Goal: Transaction & Acquisition: Purchase product/service

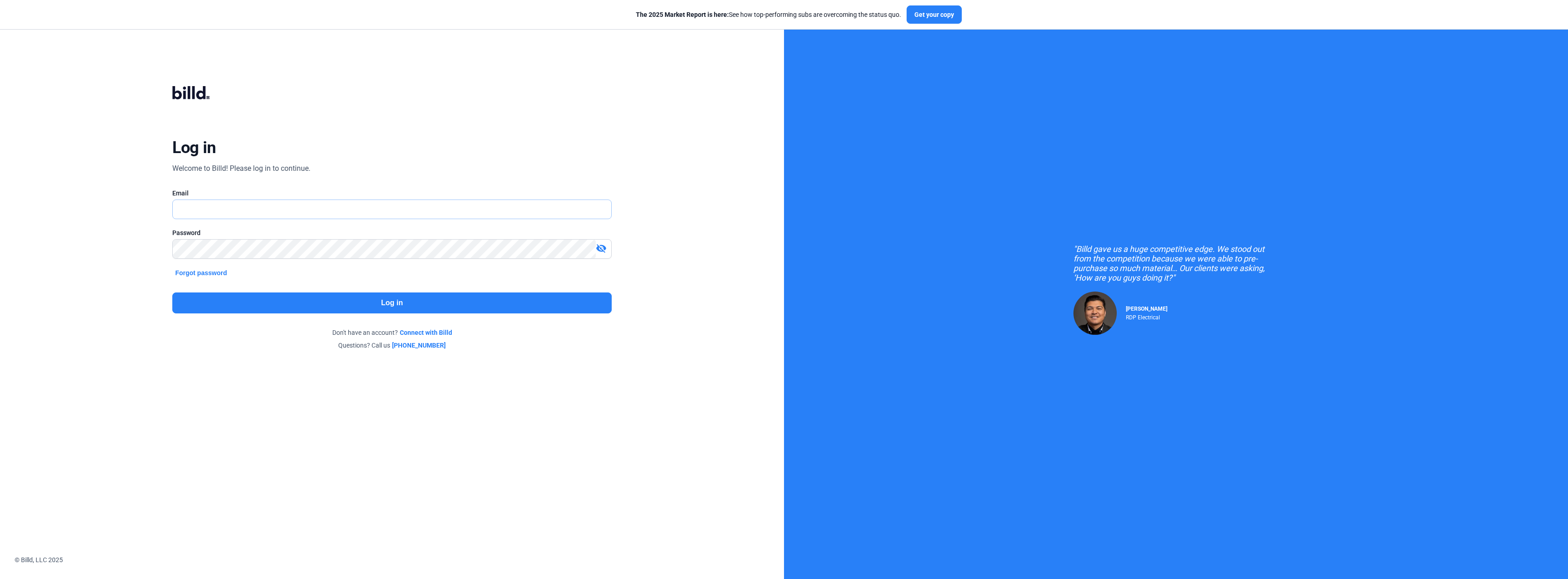
click at [296, 206] on input "text" at bounding box center [392, 209] width 438 height 19
type input "[PERSON_NAME][EMAIL_ADDRESS][DOMAIN_NAME]"
click at [498, 297] on button "Log in" at bounding box center [392, 303] width 439 height 21
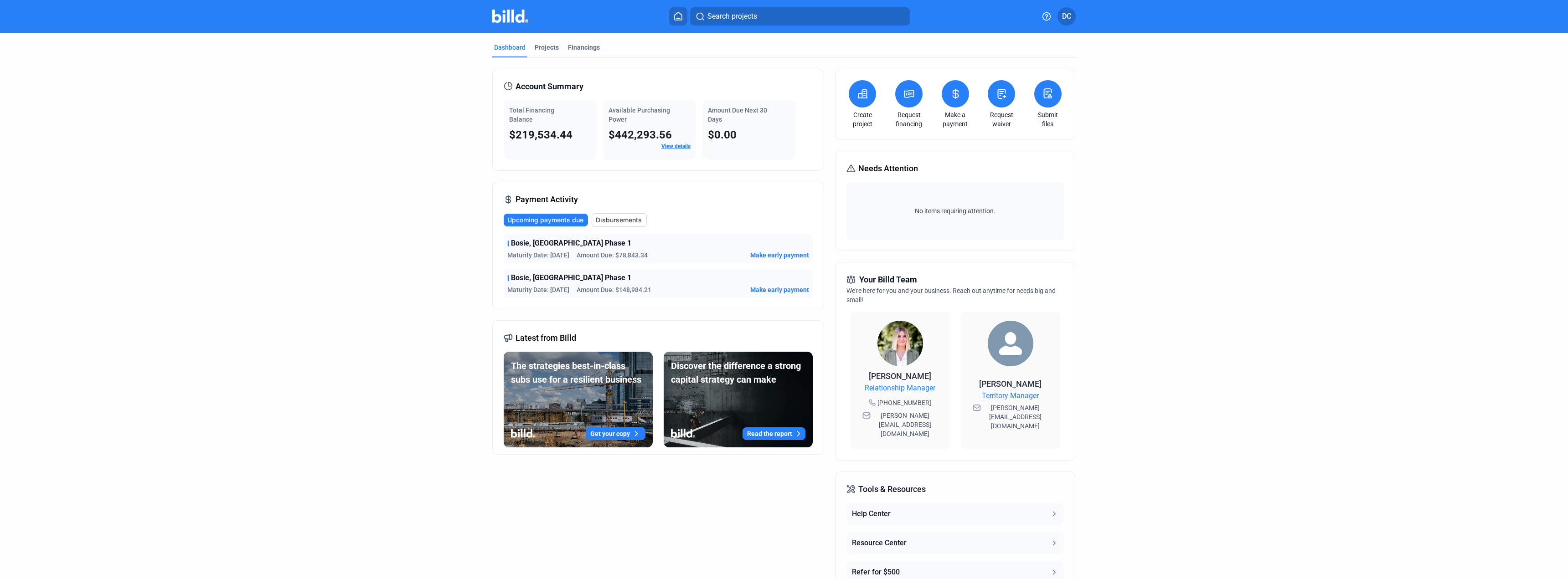
click at [163, 211] on dashboard "Dashboard Projects Financings Account Summary Total Financing Balance $219,534.…" at bounding box center [784, 343] width 1411 height 620
click at [956, 90] on icon at bounding box center [956, 94] width 11 height 11
click at [956, 88] on button at bounding box center [955, 94] width 27 height 27
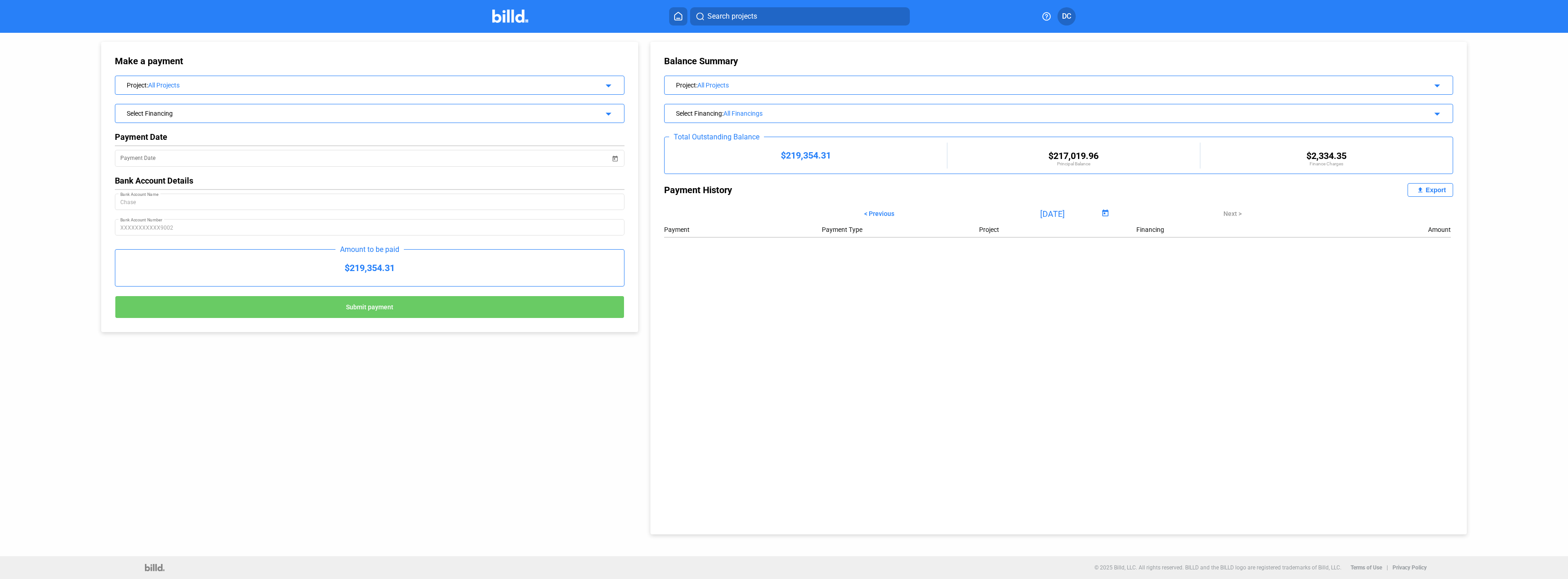
drag, startPoint x: 284, startPoint y: 84, endPoint x: 280, endPoint y: 87, distance: 5.0
click at [281, 87] on div "All Projects" at bounding box center [356, 85] width 416 height 7
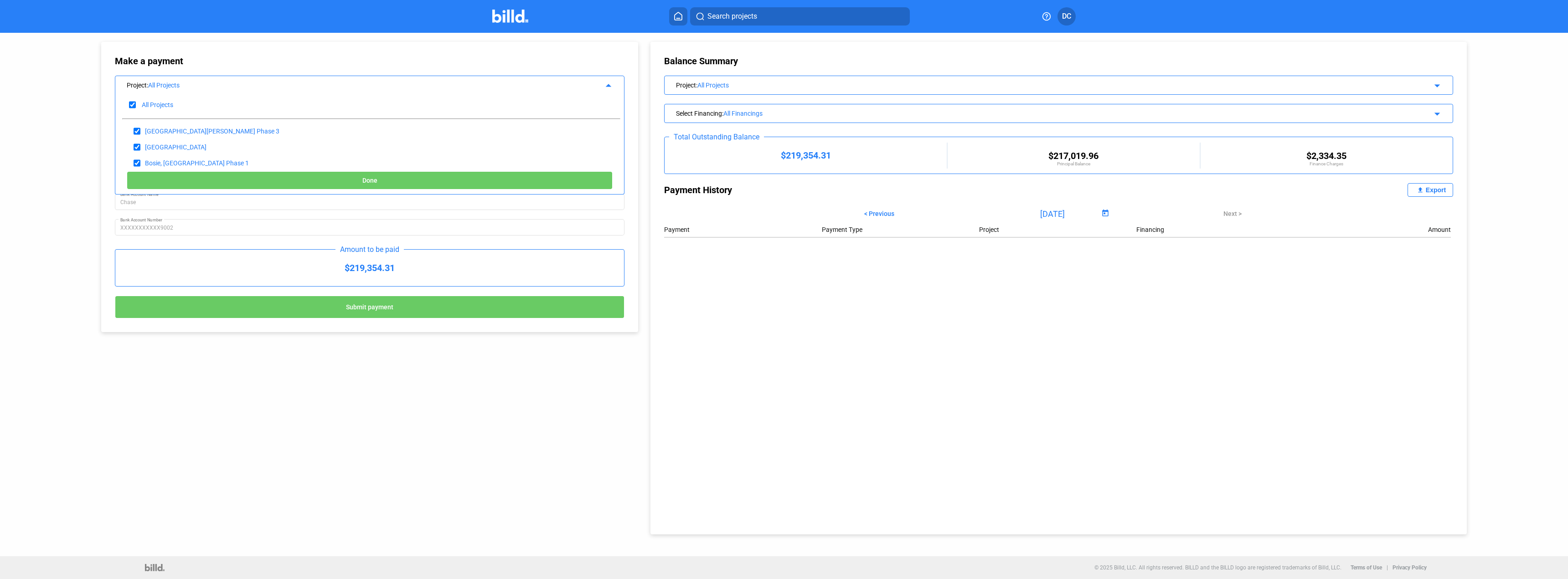
click at [280, 87] on div "All Projects" at bounding box center [356, 85] width 416 height 7
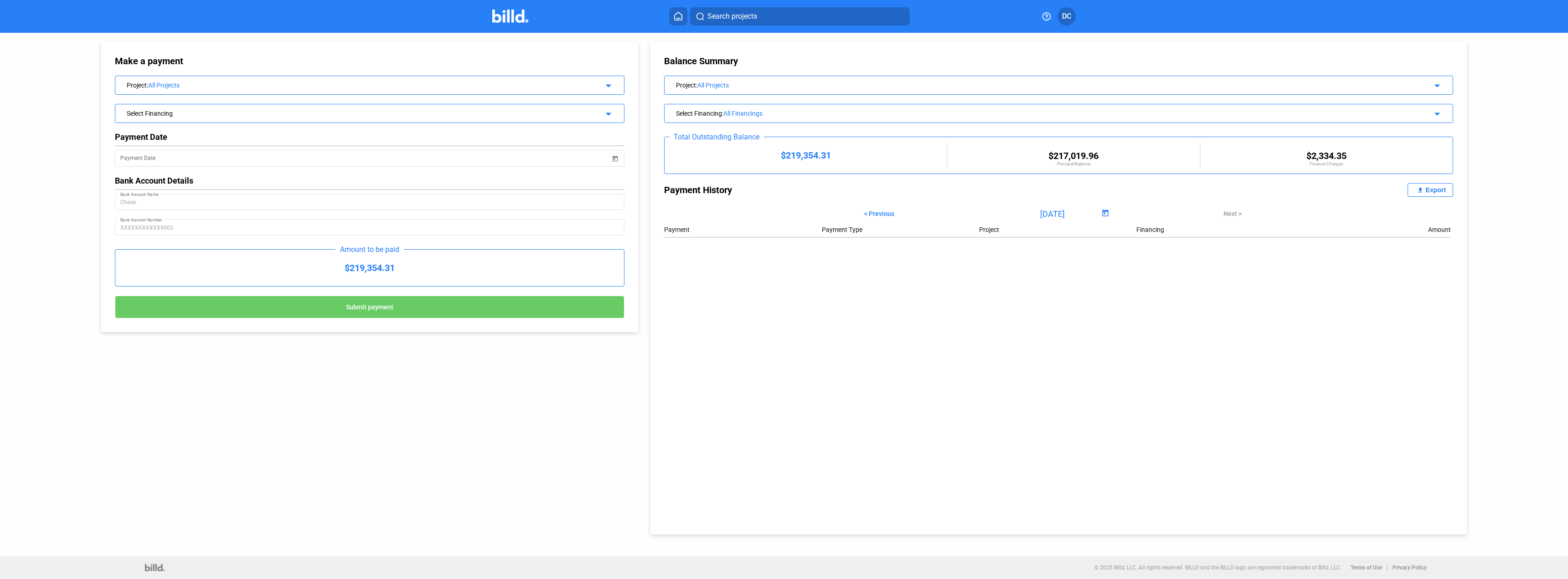
click at [270, 107] on div "Select Financing arrow_drop_down" at bounding box center [369, 112] width 509 height 16
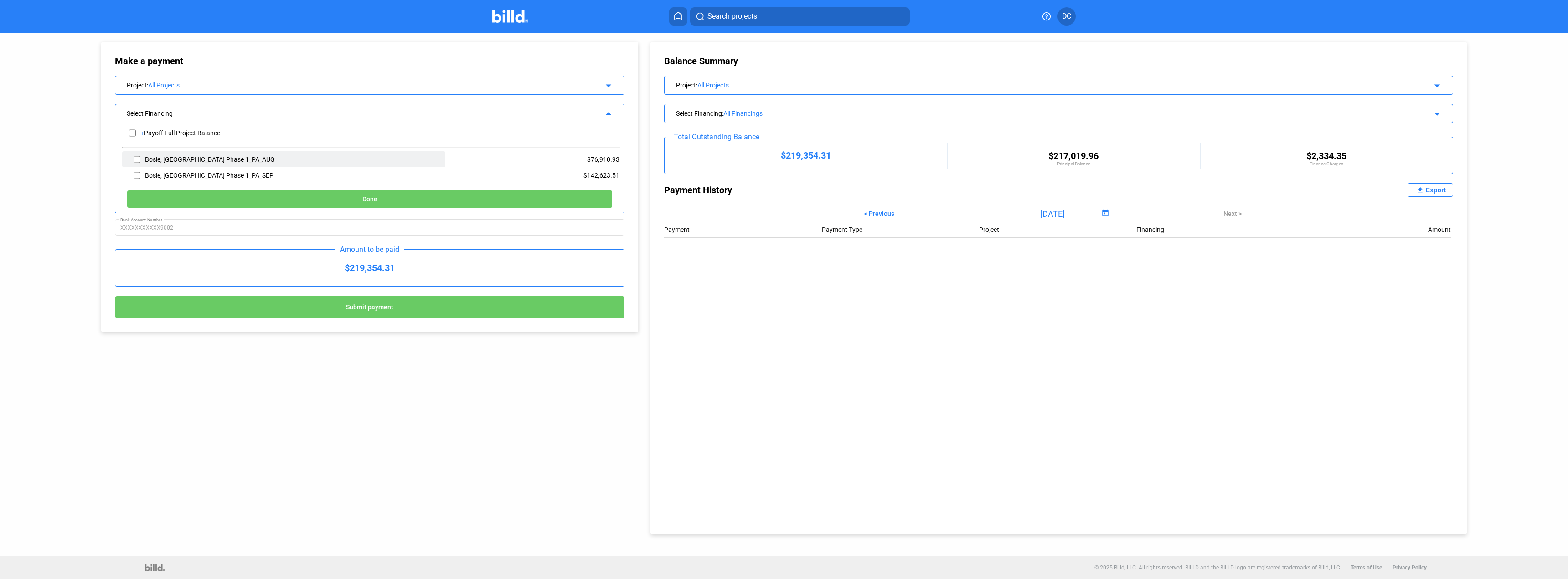
click at [235, 154] on div "Bosie, [GEOGRAPHIC_DATA] Phase 1_PA_AUG" at bounding box center [283, 159] width 323 height 16
click at [133, 160] on div "Bosie, [GEOGRAPHIC_DATA] Phase 1_PA_AUG" at bounding box center [283, 159] width 323 height 16
click at [136, 159] on input "checkbox" at bounding box center [136, 159] width 7 height 14
checkbox input "true"
click at [379, 186] on div "+ Payoff Full Project Balance Bosie, ID Train Station Phase 1_PA_AUG $76,910.93…" at bounding box center [369, 167] width 509 height 93
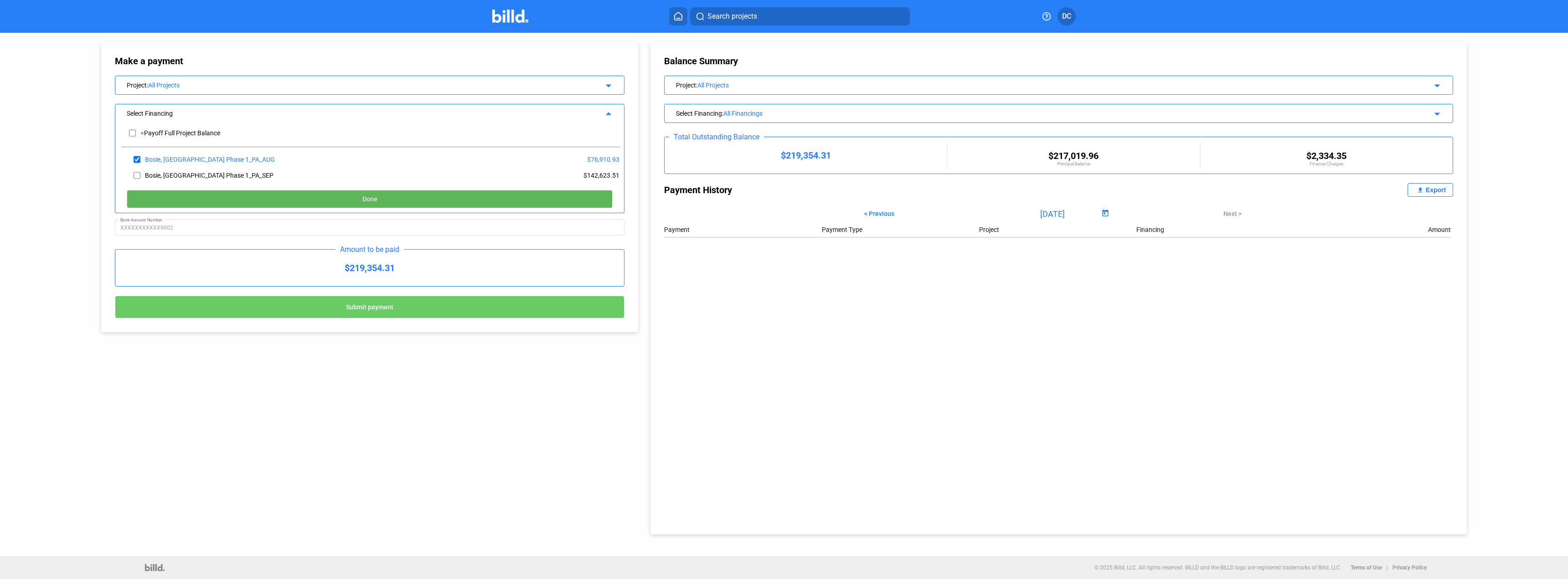
click at [388, 196] on button "Done" at bounding box center [369, 199] width 486 height 18
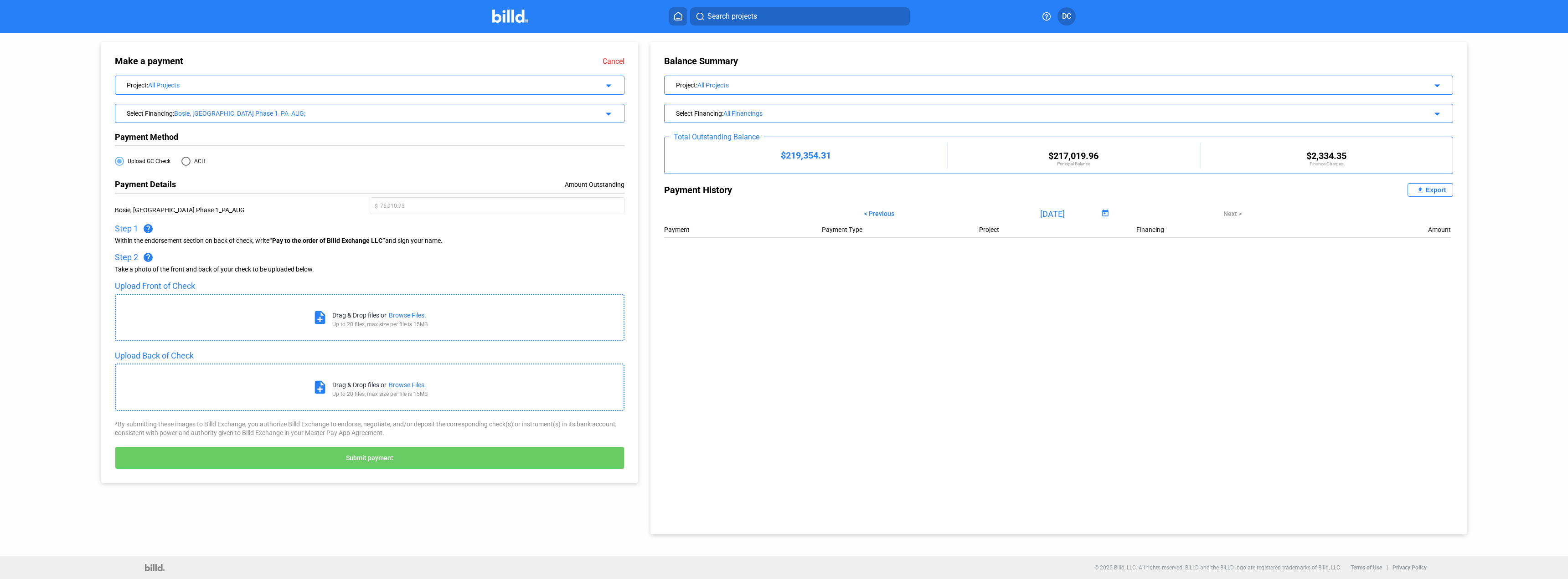
click at [294, 108] on div "Select Financing : Bosie, ID Train Station Phase 1_PA_AUG;" at bounding box center [345, 112] width 438 height 9
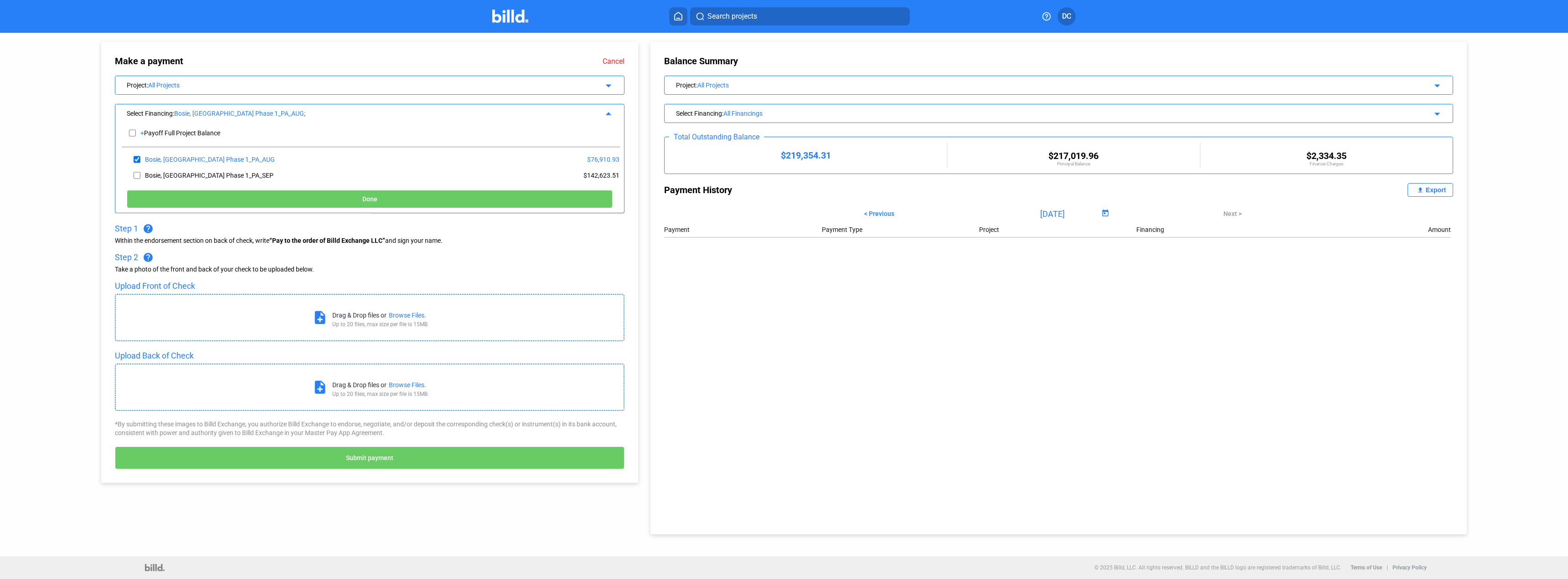
click at [294, 108] on div "Select Financing : Bosie, ID Train Station Phase 1_PA_AUG;" at bounding box center [345, 112] width 438 height 9
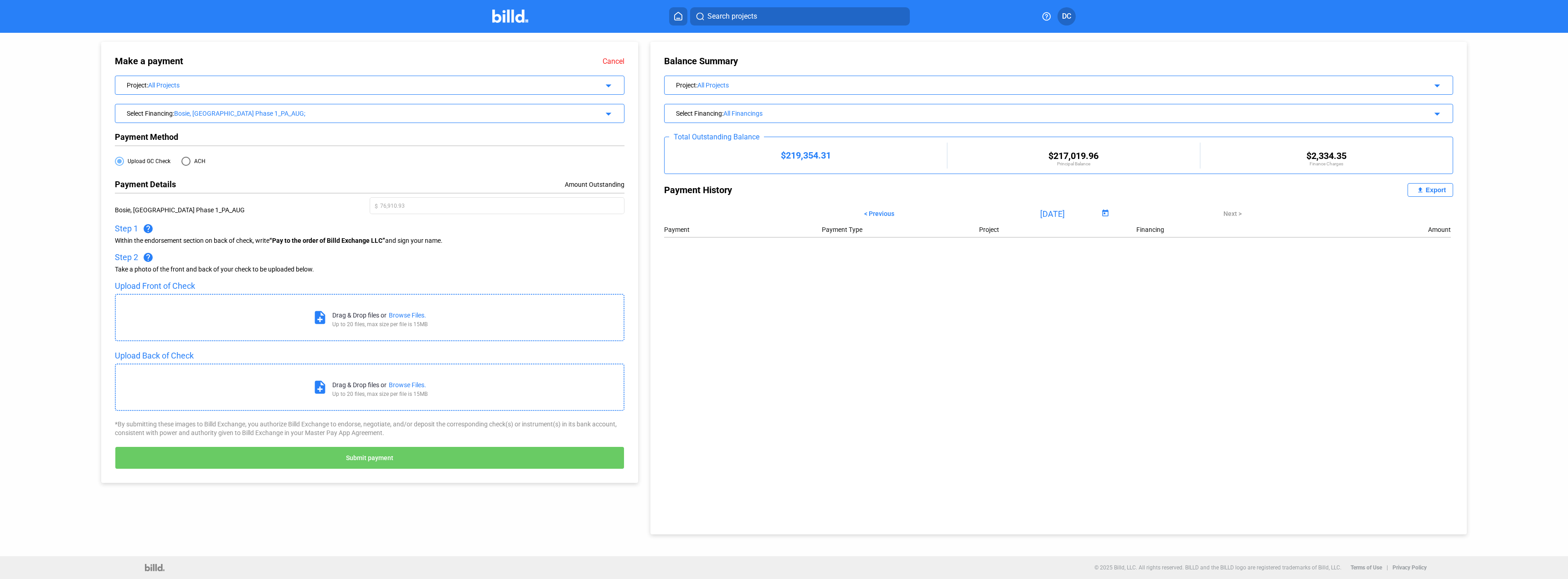
click at [777, 116] on div "All Financings" at bounding box center [1044, 113] width 641 height 7
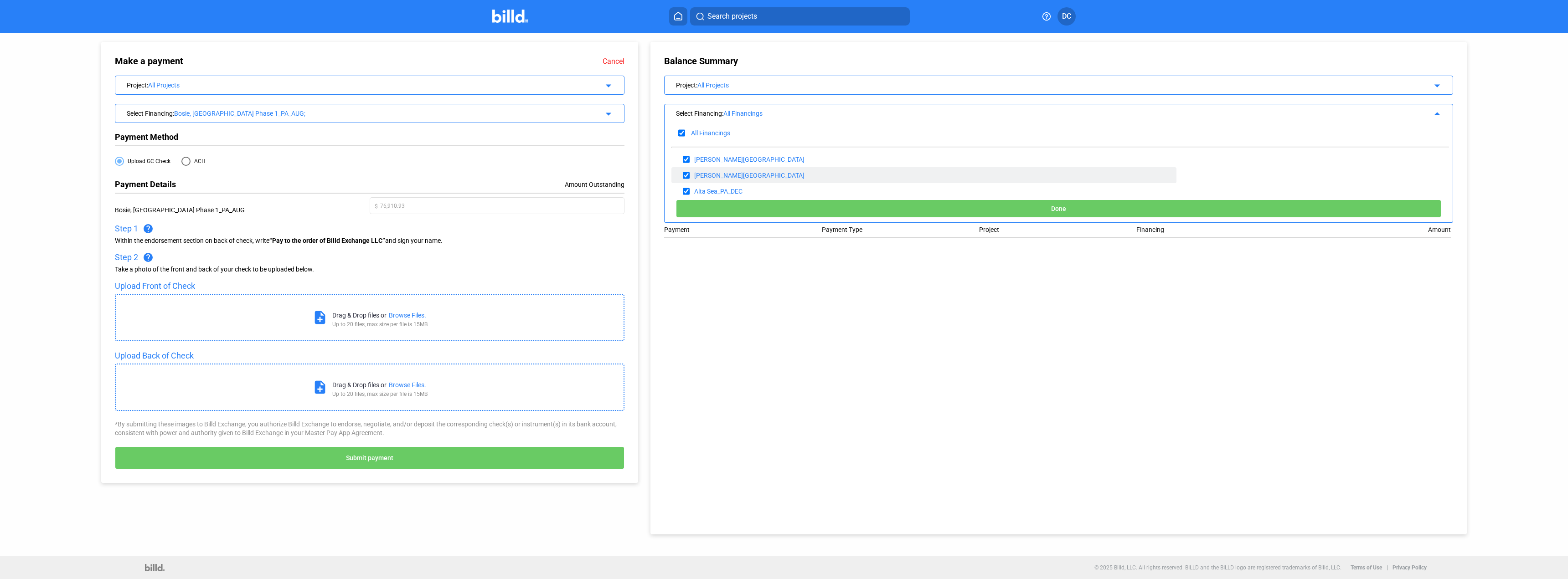
click at [687, 176] on input "checkbox" at bounding box center [686, 175] width 7 height 14
checkbox input "false"
click at [687, 164] on input "checkbox" at bounding box center [686, 159] width 7 height 14
checkbox input "false"
click at [738, 91] on div "Project : All Projects arrow_drop_down" at bounding box center [1059, 85] width 789 height 19
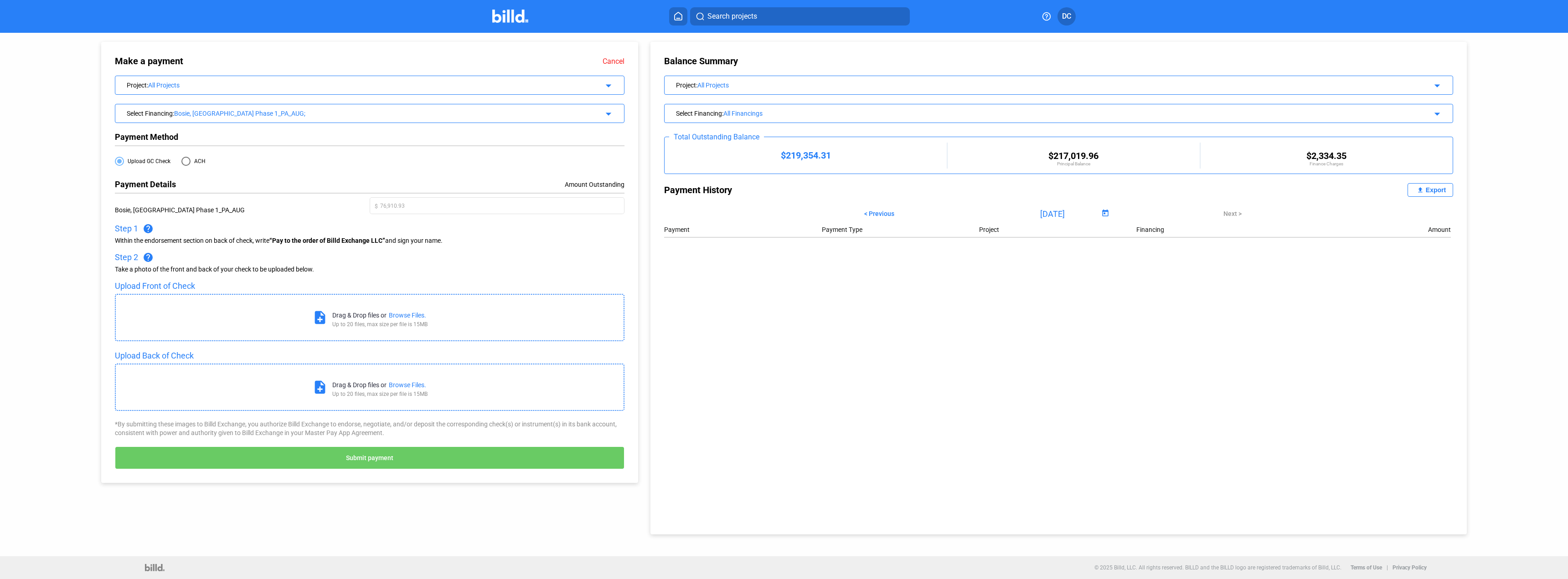
click at [742, 85] on div "All Projects" at bounding box center [1031, 85] width 667 height 7
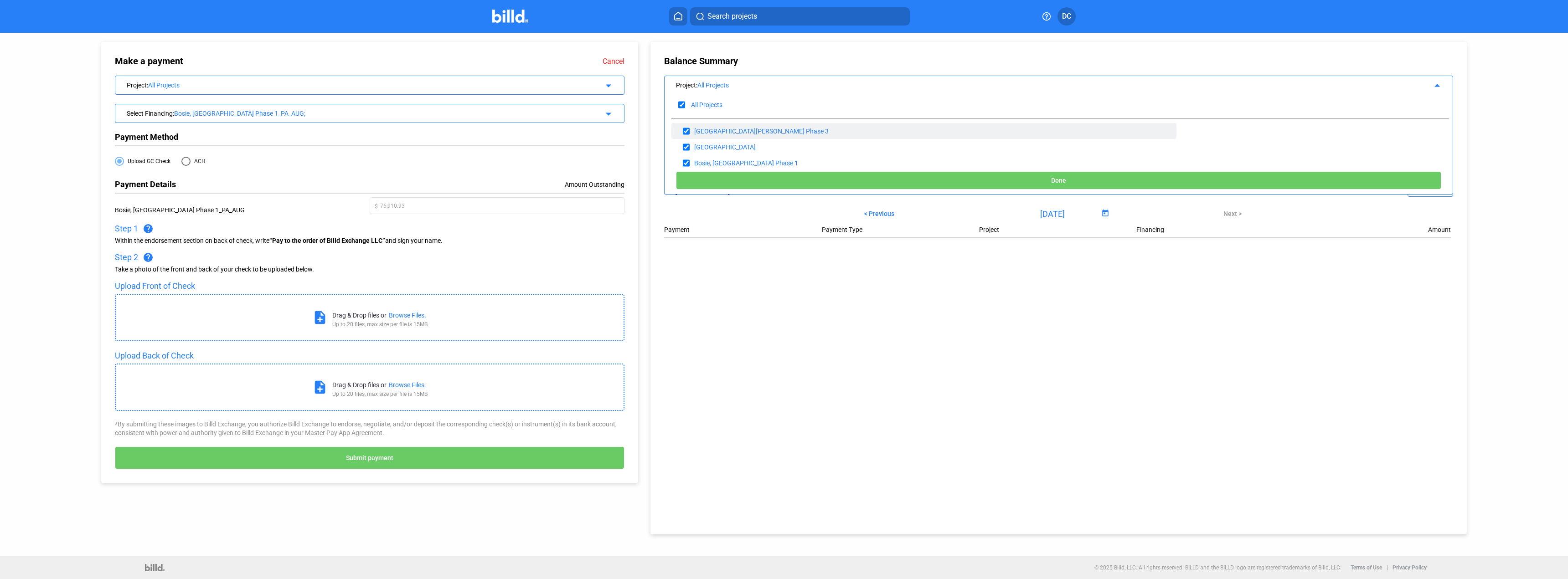
click at [689, 134] on input "checkbox" at bounding box center [686, 131] width 7 height 14
checkbox input "false"
click at [688, 145] on input "checkbox" at bounding box center [686, 147] width 7 height 14
checkbox input "false"
click at [855, 179] on button "Done" at bounding box center [1059, 180] width 765 height 18
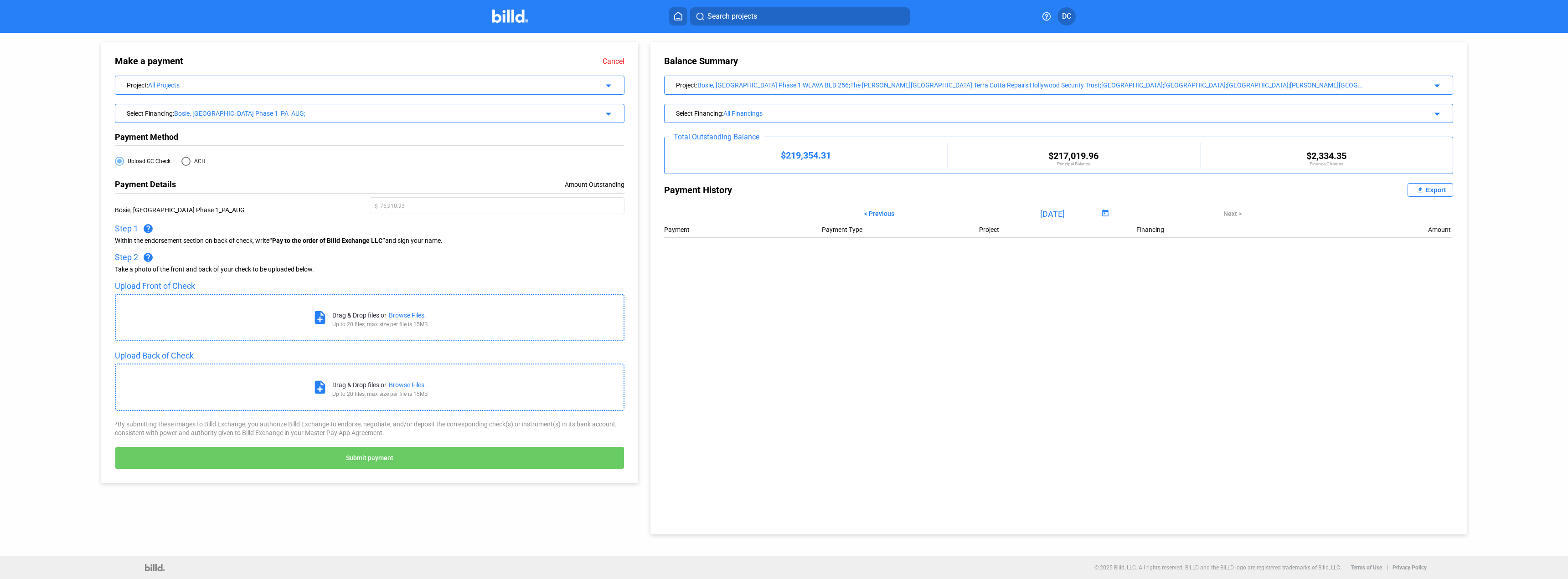
click at [322, 120] on div "Select Financing : Bosie, ID Train Station Phase 1_PA_AUG; arrow_drop_down" at bounding box center [369, 112] width 509 height 16
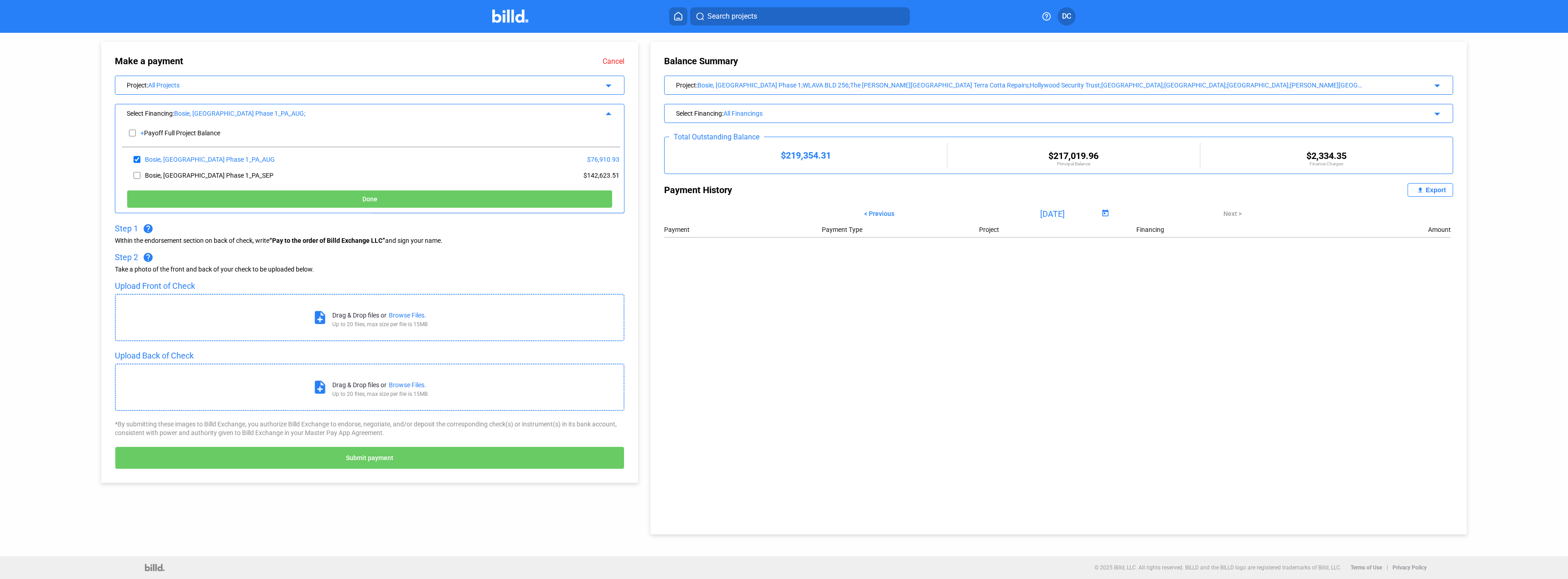
click at [262, 206] on button "Done" at bounding box center [369, 199] width 486 height 18
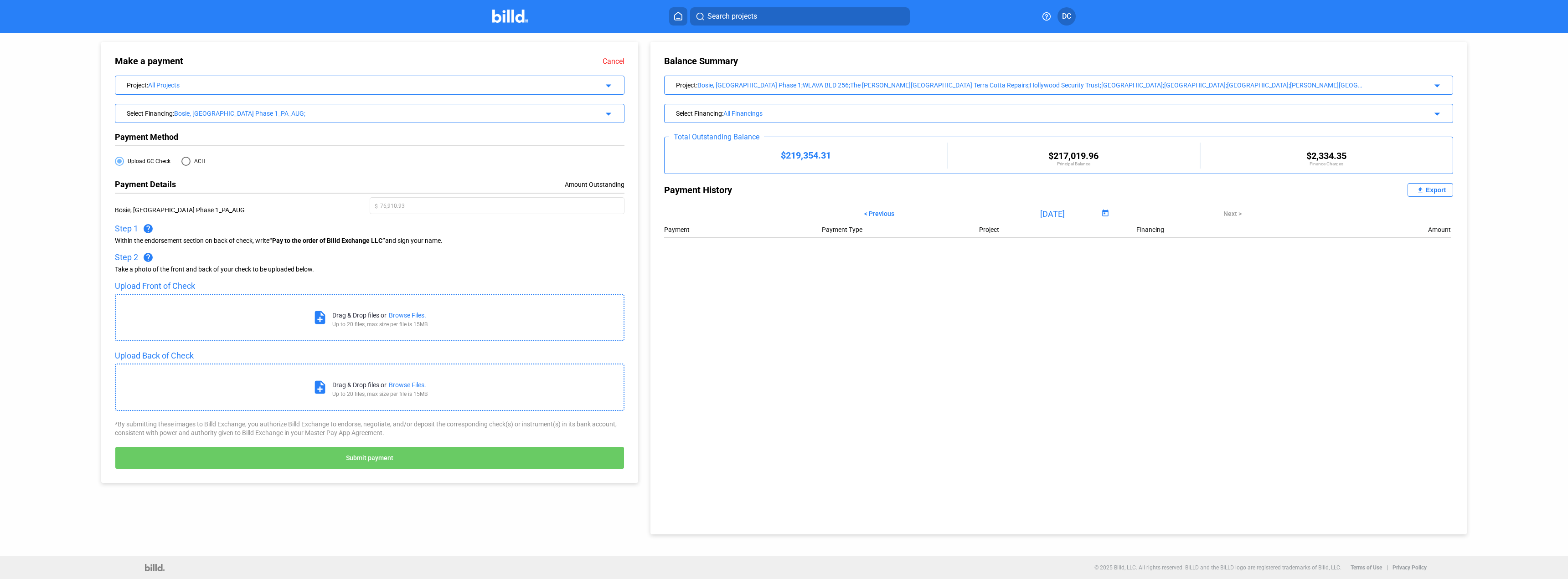
click at [183, 163] on span at bounding box center [186, 161] width 9 height 9
click at [183, 163] on input "ACH" at bounding box center [186, 161] width 9 height 9
radio input "true"
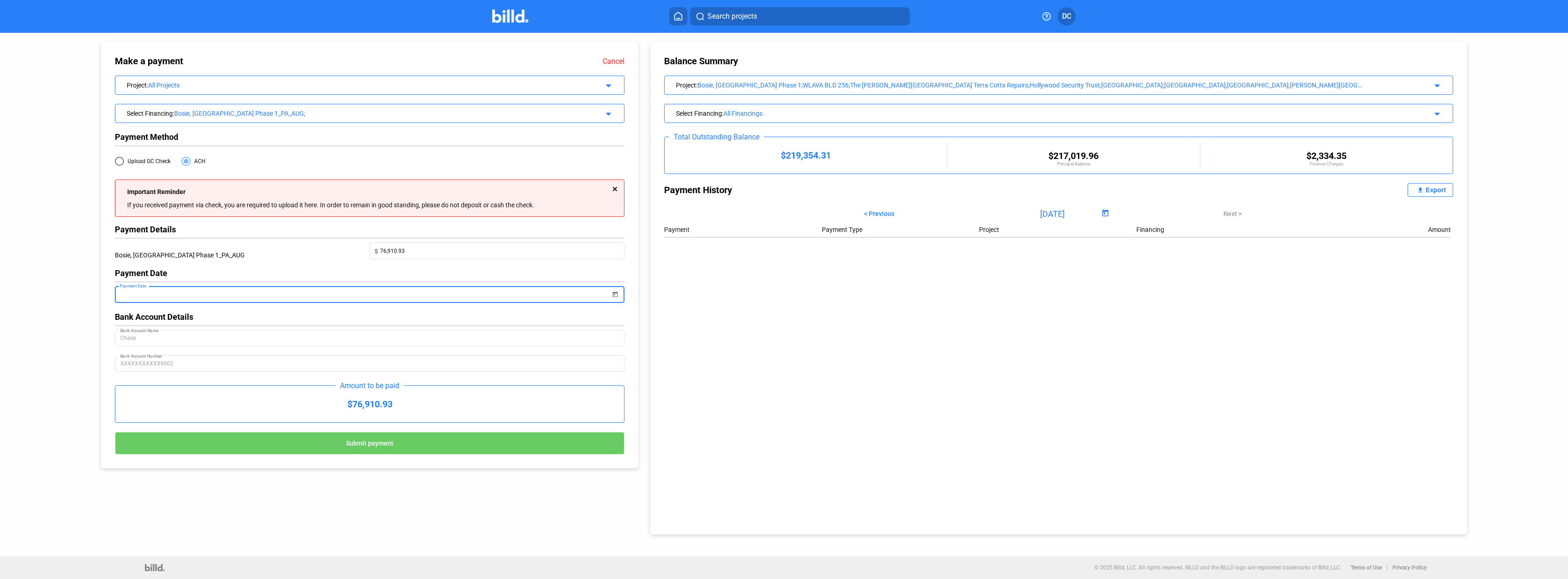
click at [267, 300] on input "Payment Date" at bounding box center [365, 295] width 490 height 11
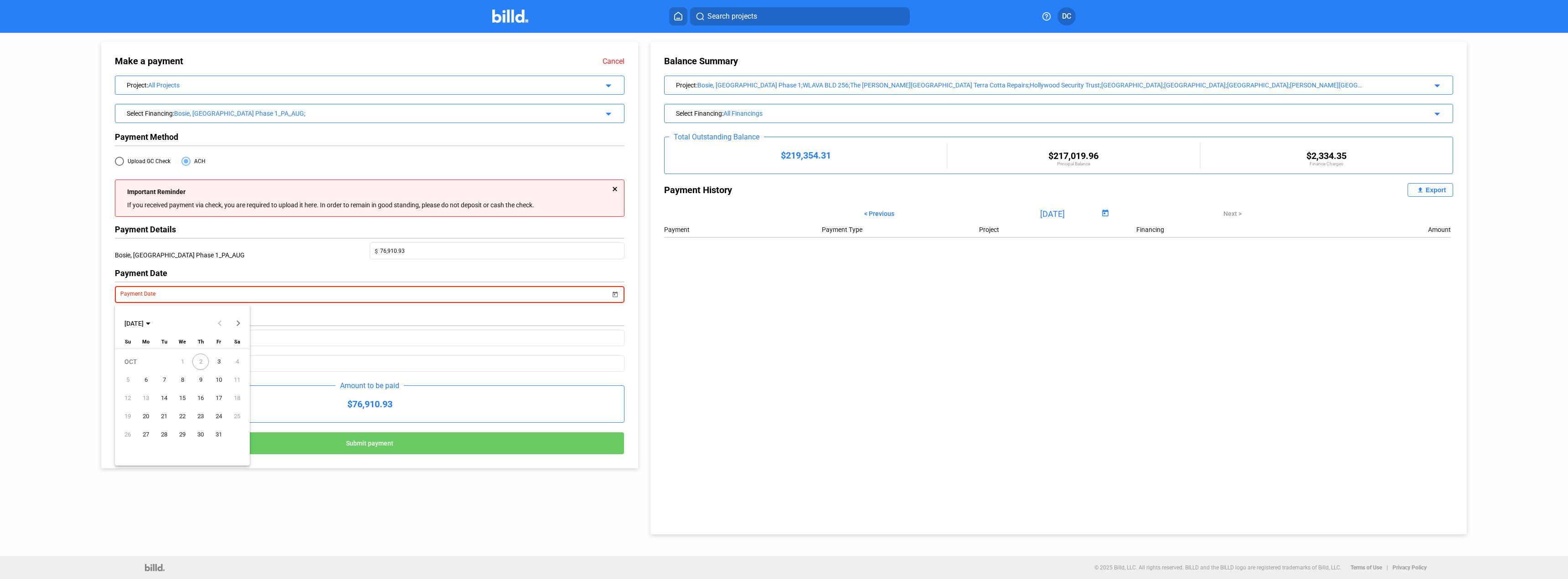
click at [200, 364] on span "2" at bounding box center [200, 362] width 16 height 16
click at [219, 359] on span "3" at bounding box center [219, 362] width 16 height 16
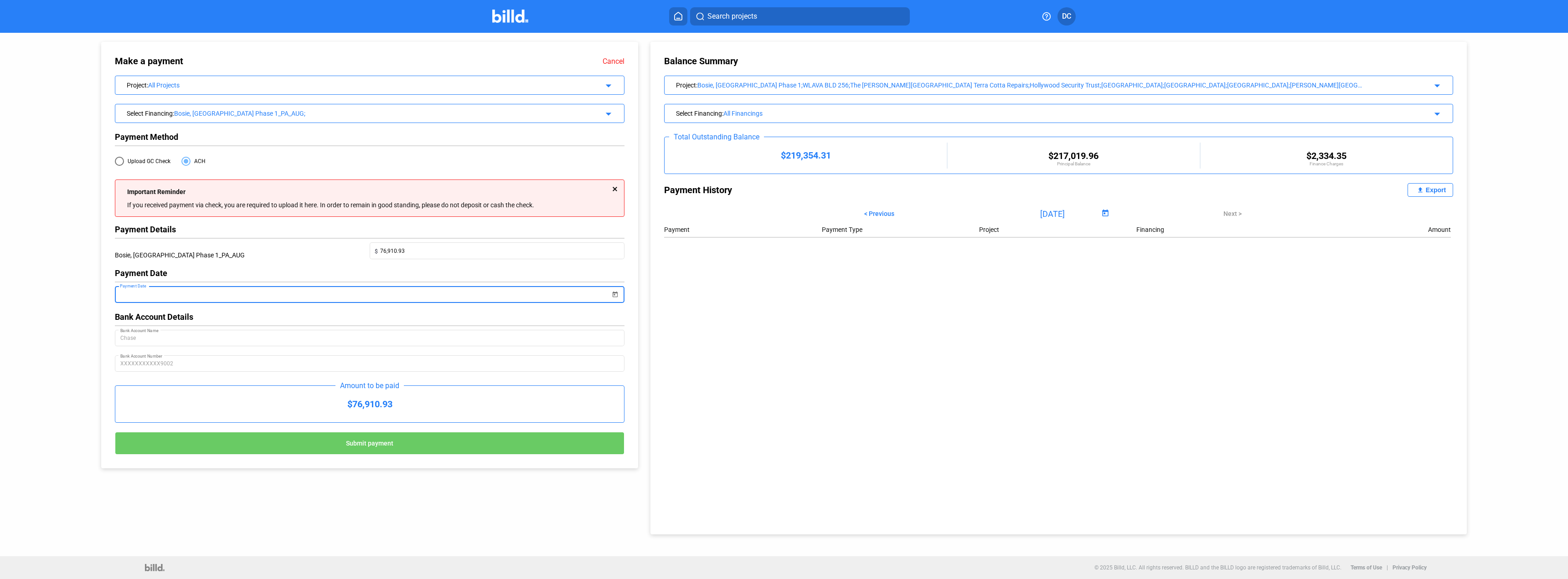
click at [420, 442] on button "Submit payment" at bounding box center [369, 443] width 509 height 23
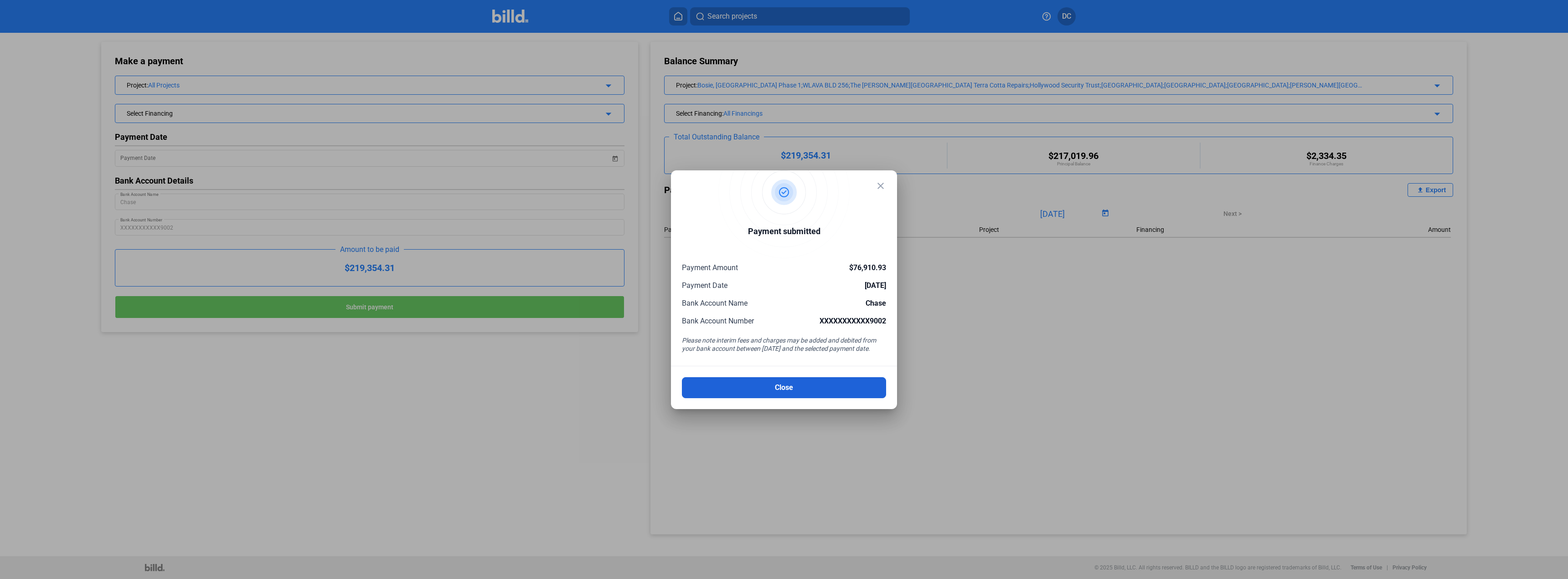
click at [827, 384] on button "Close" at bounding box center [783, 388] width 204 height 21
